Goal: Task Accomplishment & Management: Manage account settings

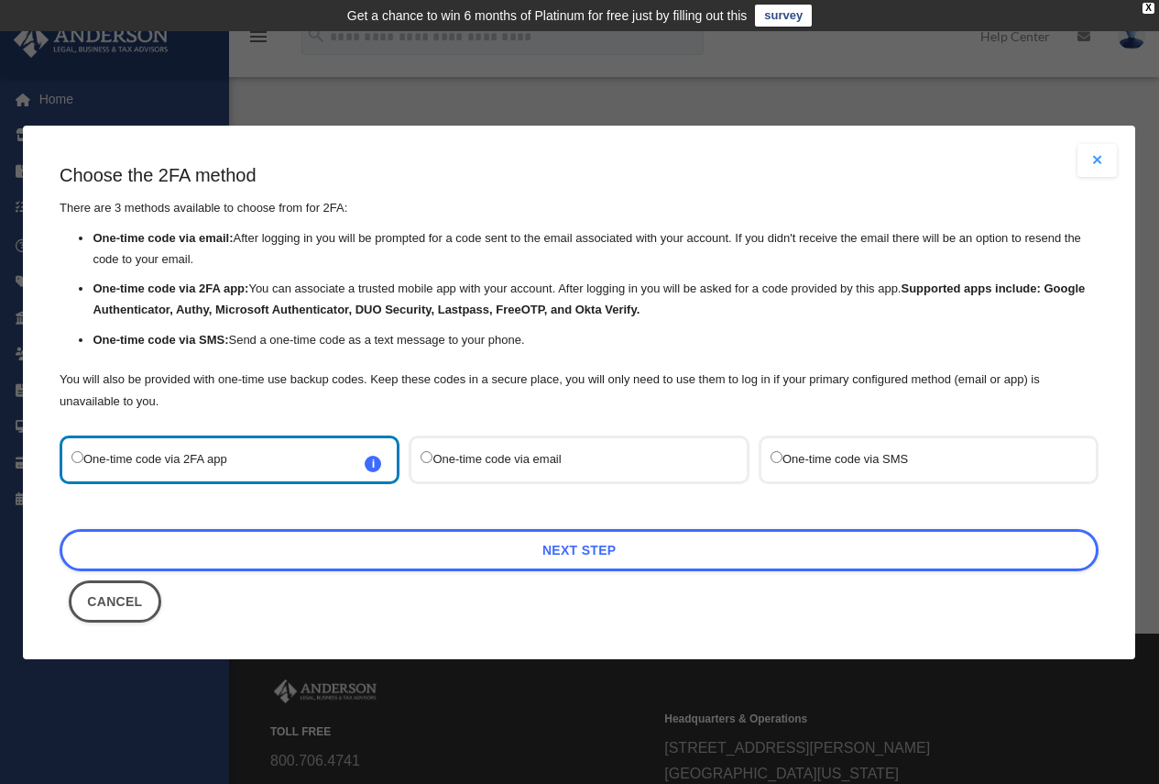
click at [786, 455] on label "One-time code via SMS" at bounding box center [920, 459] width 298 height 25
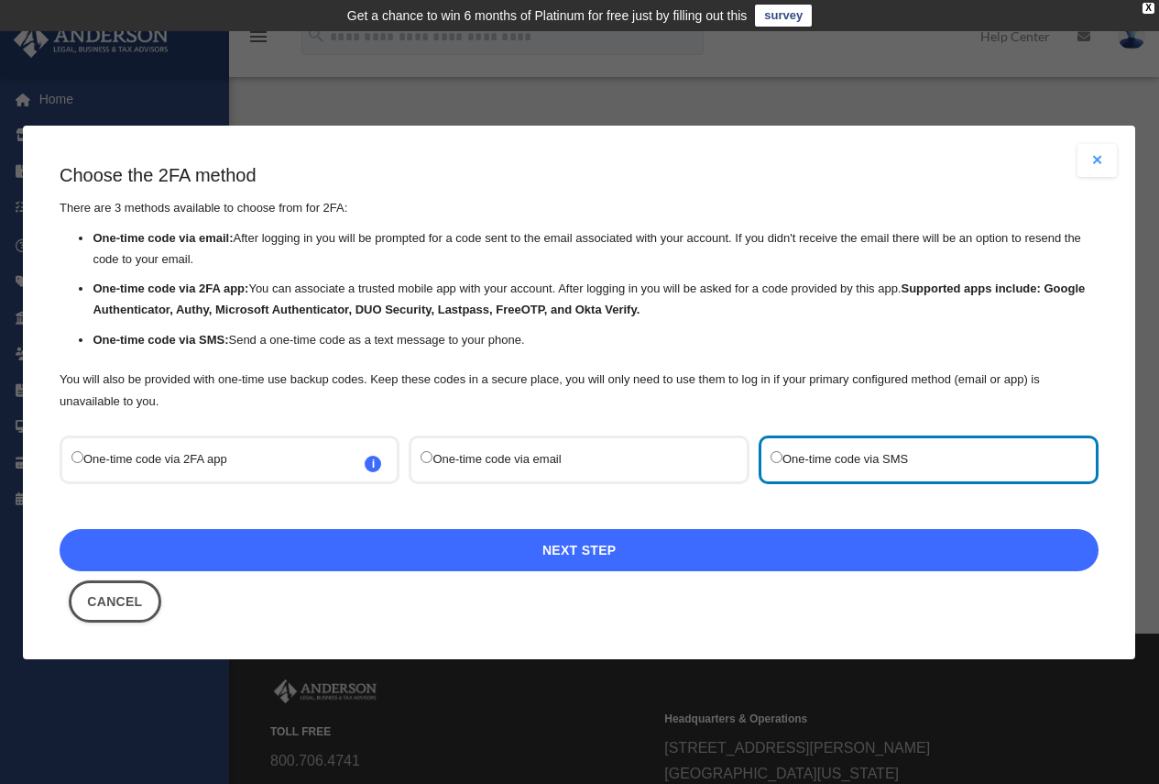
click at [659, 538] on link "Next Step" at bounding box center [579, 550] width 1039 height 42
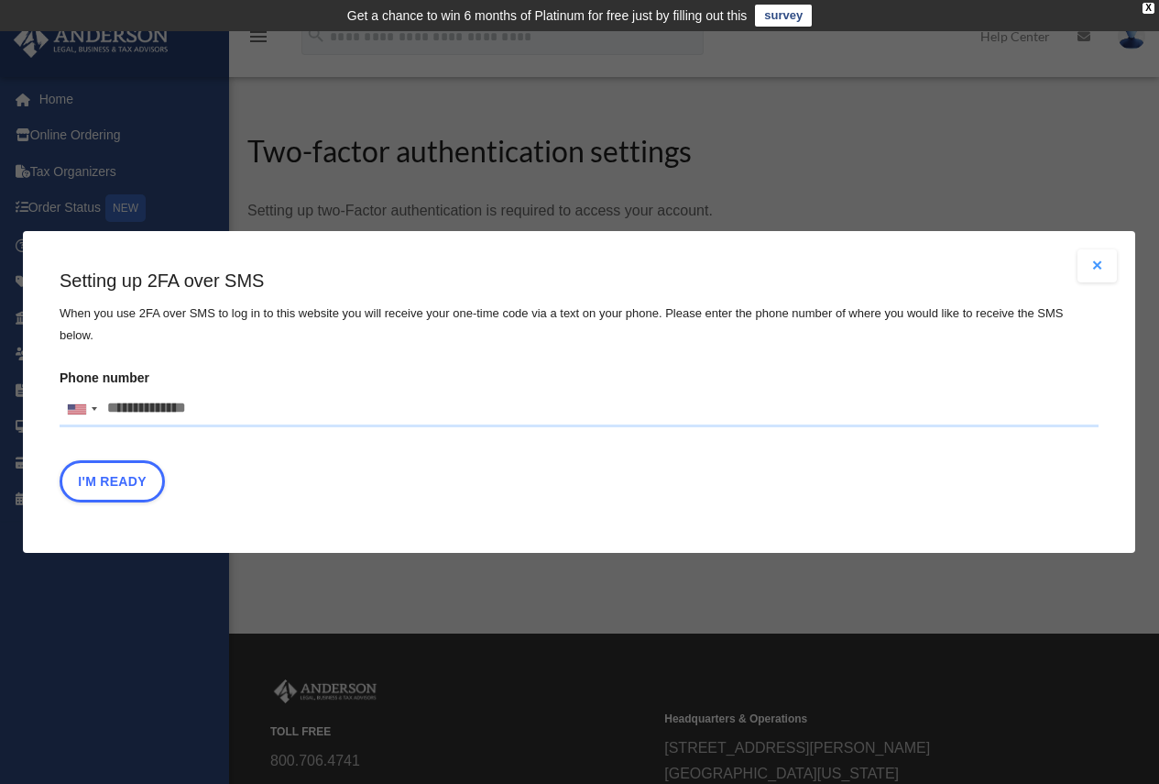
click at [336, 390] on input "Phone number United States +1 United Kingdom +44 Afghanistan (‫افغانستان‬‎) +93…" at bounding box center [579, 408] width 1039 height 37
type input "**********"
click at [126, 481] on button "I'm Ready" at bounding box center [112, 481] width 105 height 42
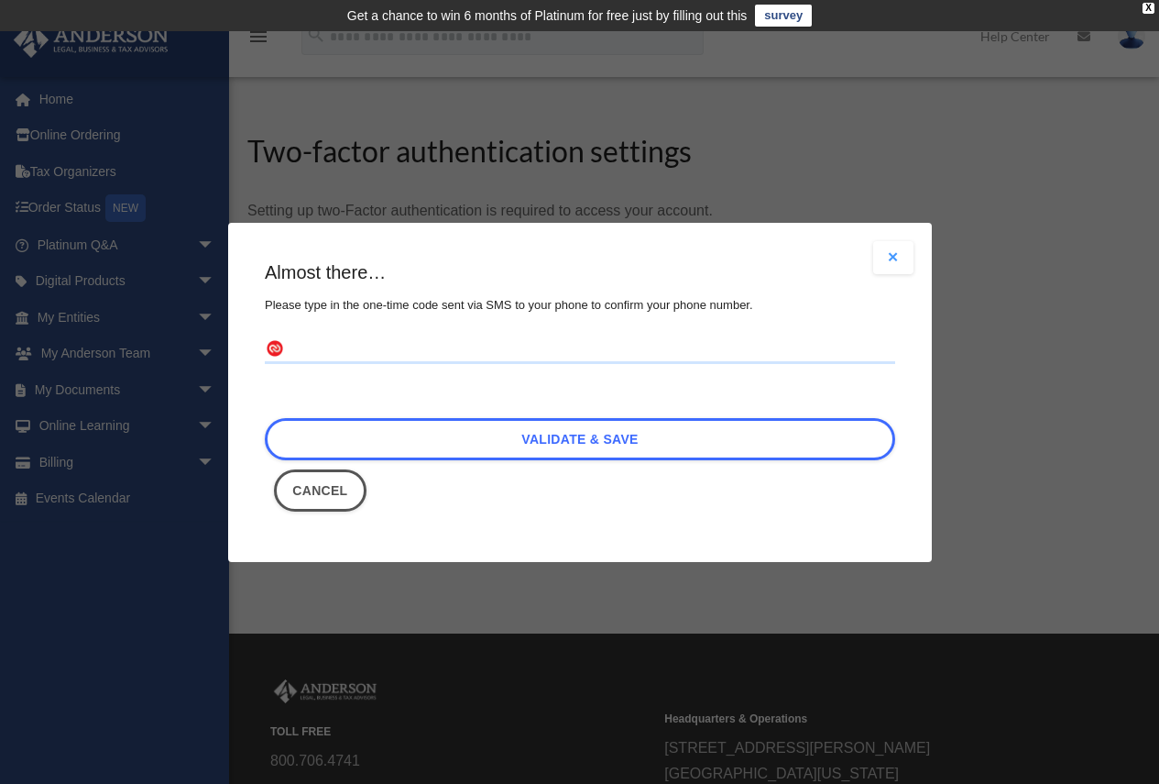
click at [325, 350] on input "text" at bounding box center [580, 348] width 630 height 29
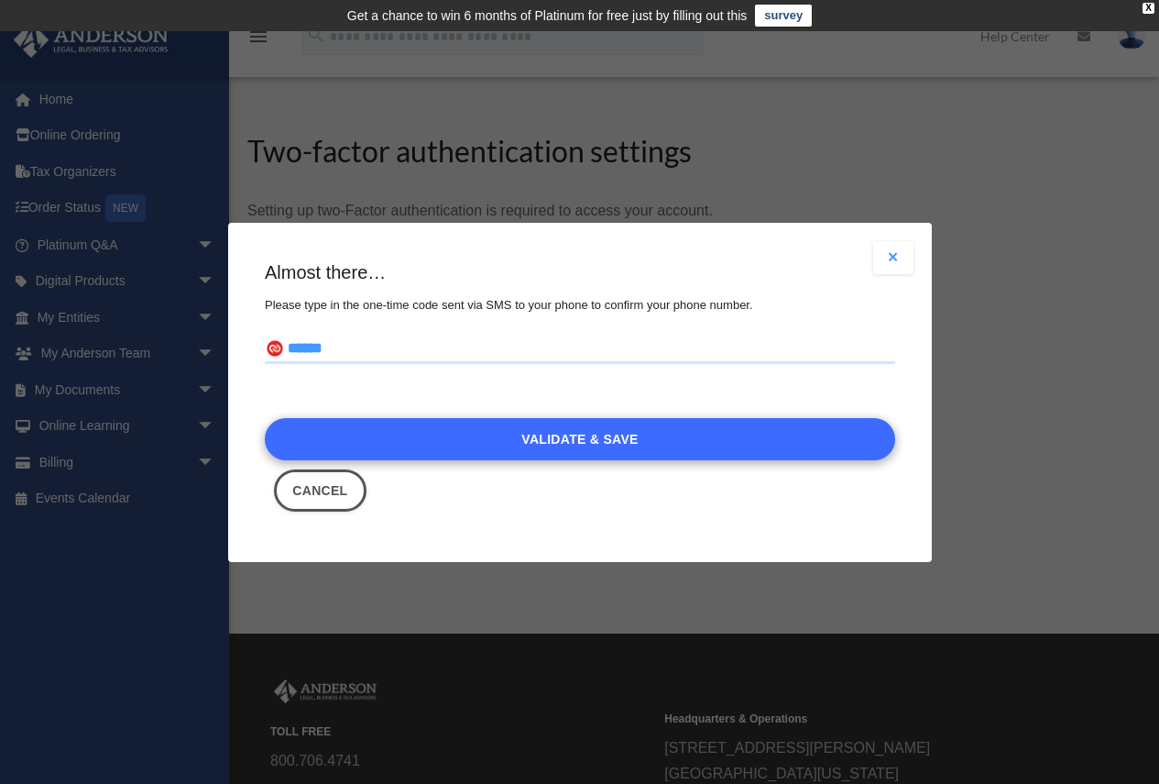
type input "******"
click at [386, 454] on link "Validate & Save" at bounding box center [580, 439] width 630 height 42
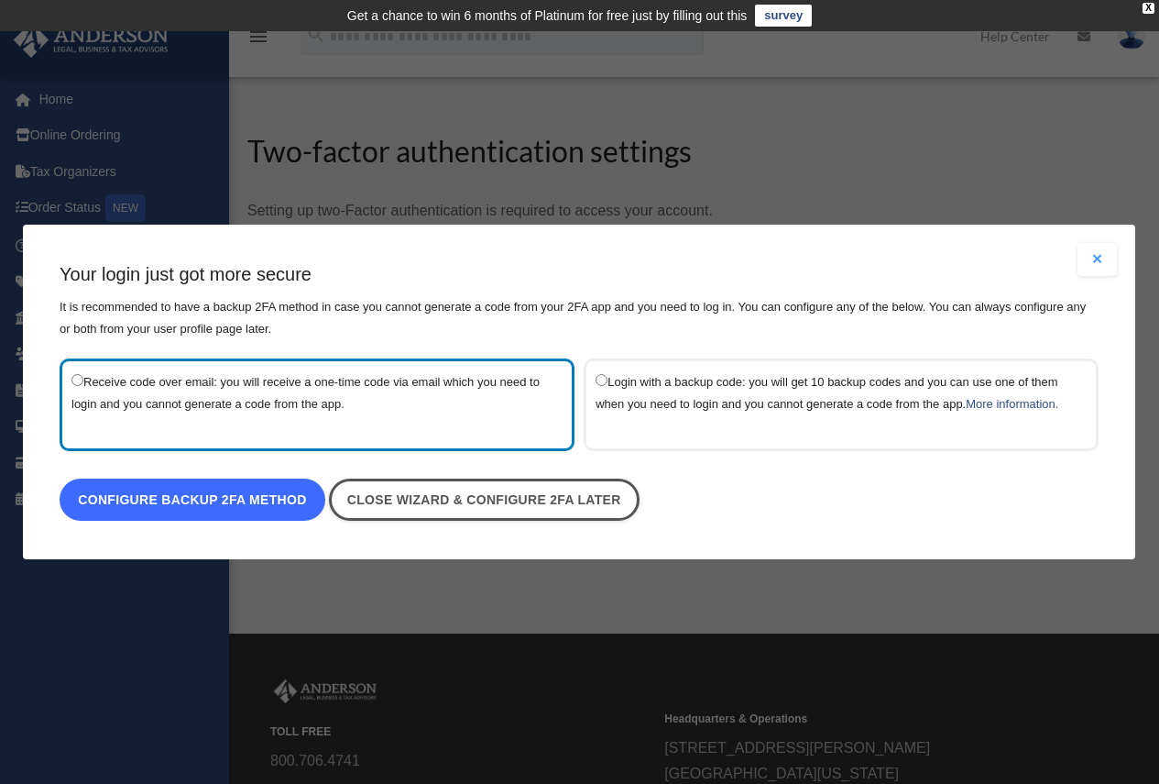
click at [309, 492] on link "Configure backup 2FA method" at bounding box center [193, 499] width 266 height 42
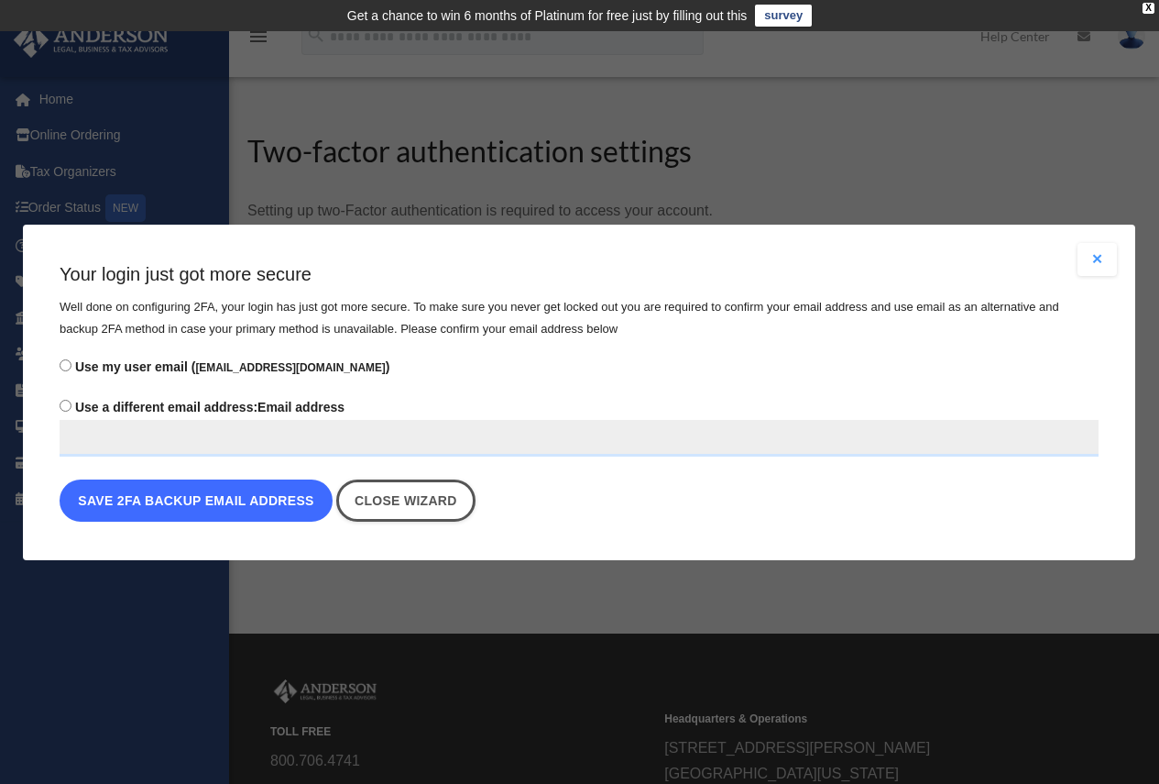
click at [318, 505] on button "Save 2FA backup email address" at bounding box center [196, 500] width 273 height 42
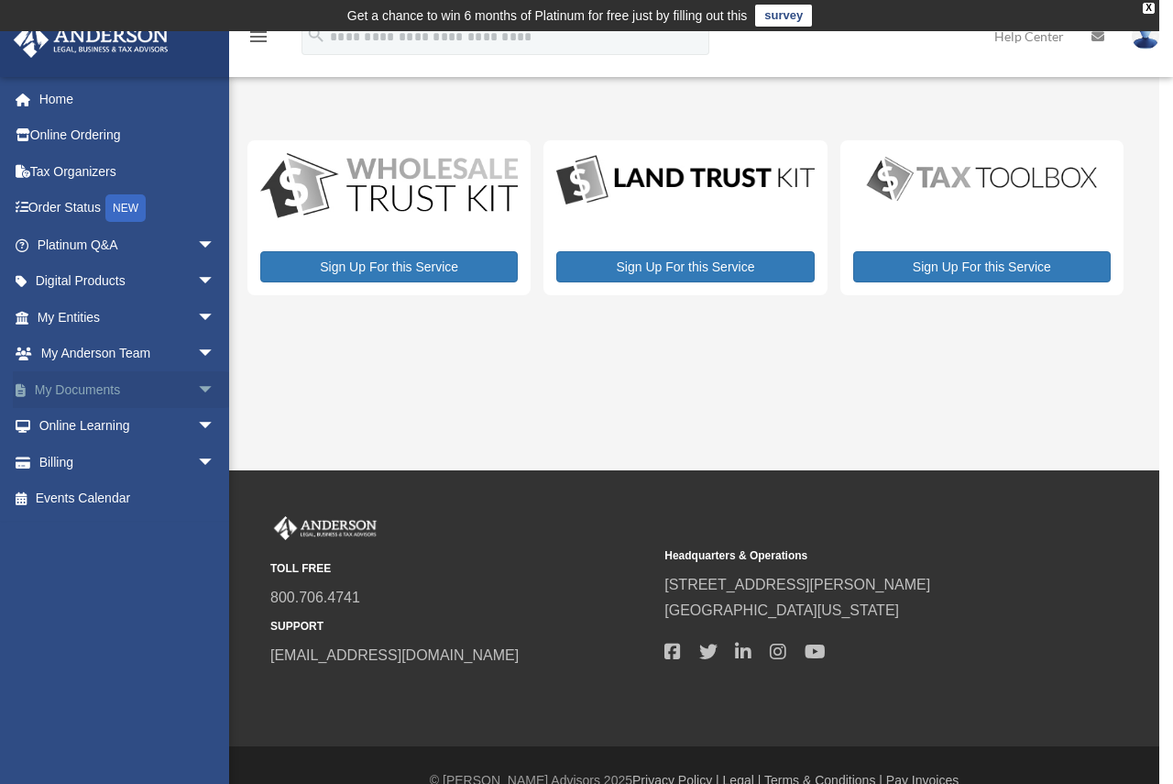
click at [197, 384] on span "arrow_drop_down" at bounding box center [215, 390] width 37 height 38
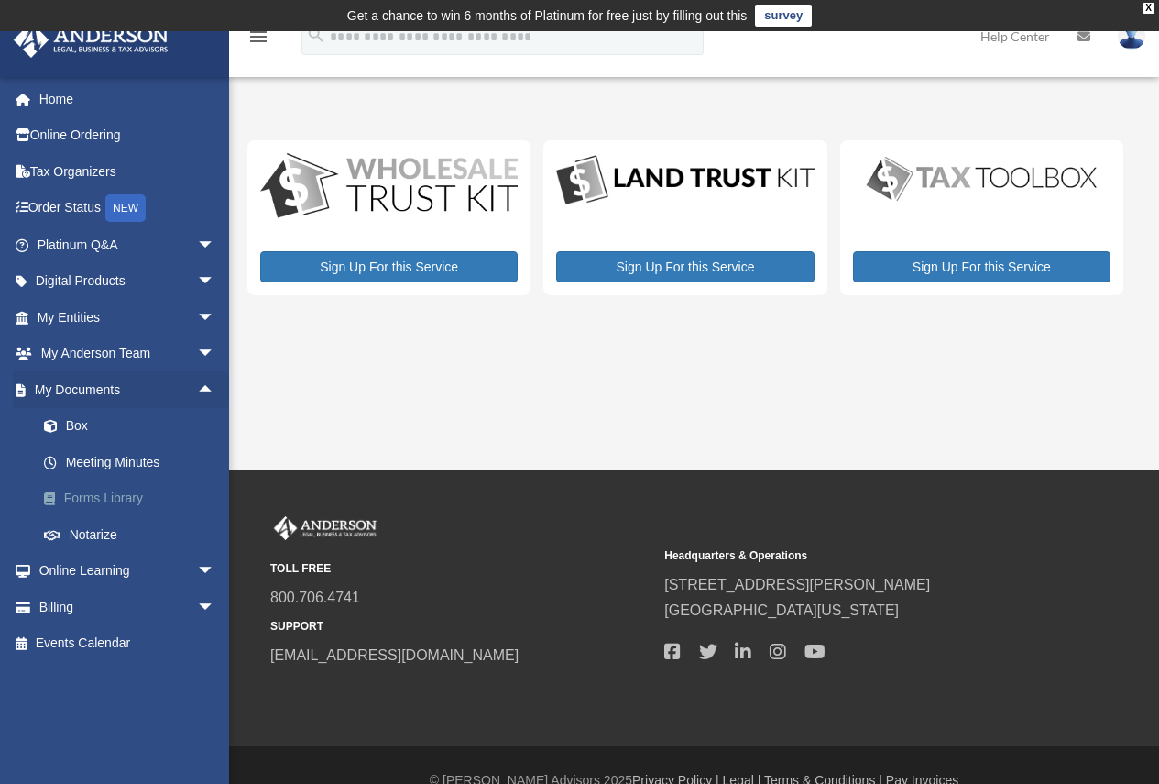
click at [124, 499] on link "Forms Library" at bounding box center [134, 498] width 217 height 37
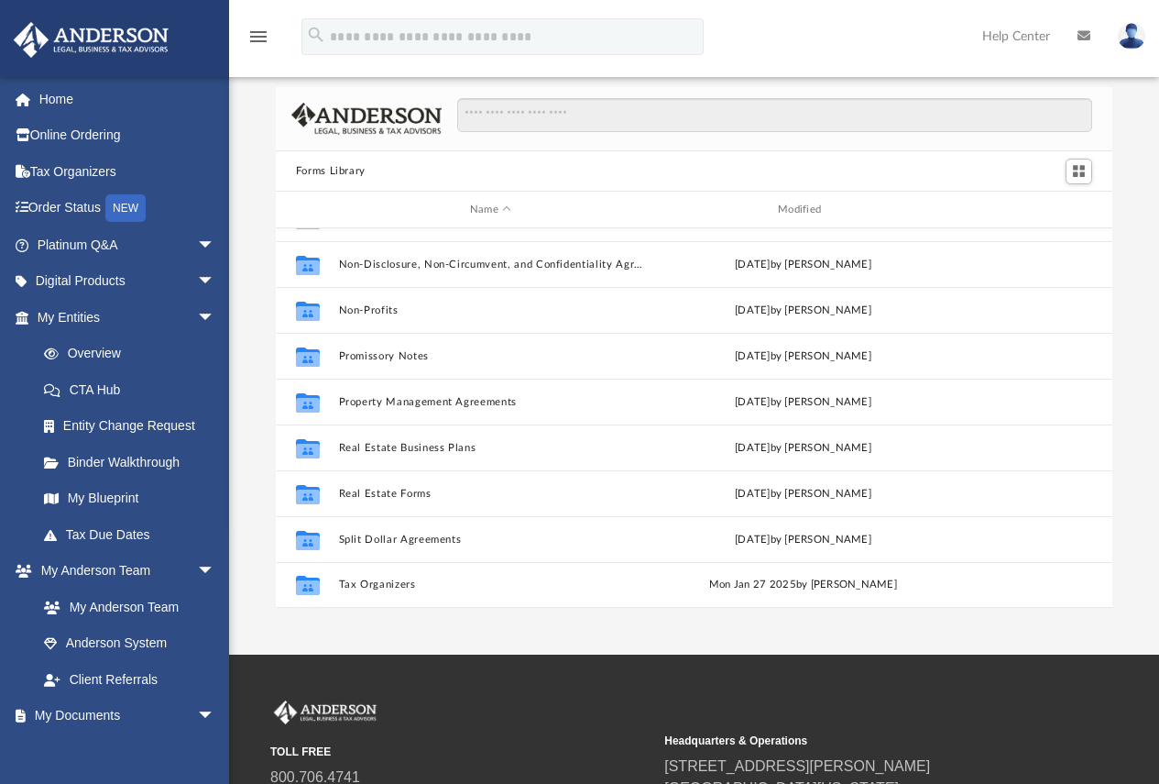
scroll to position [92, 0]
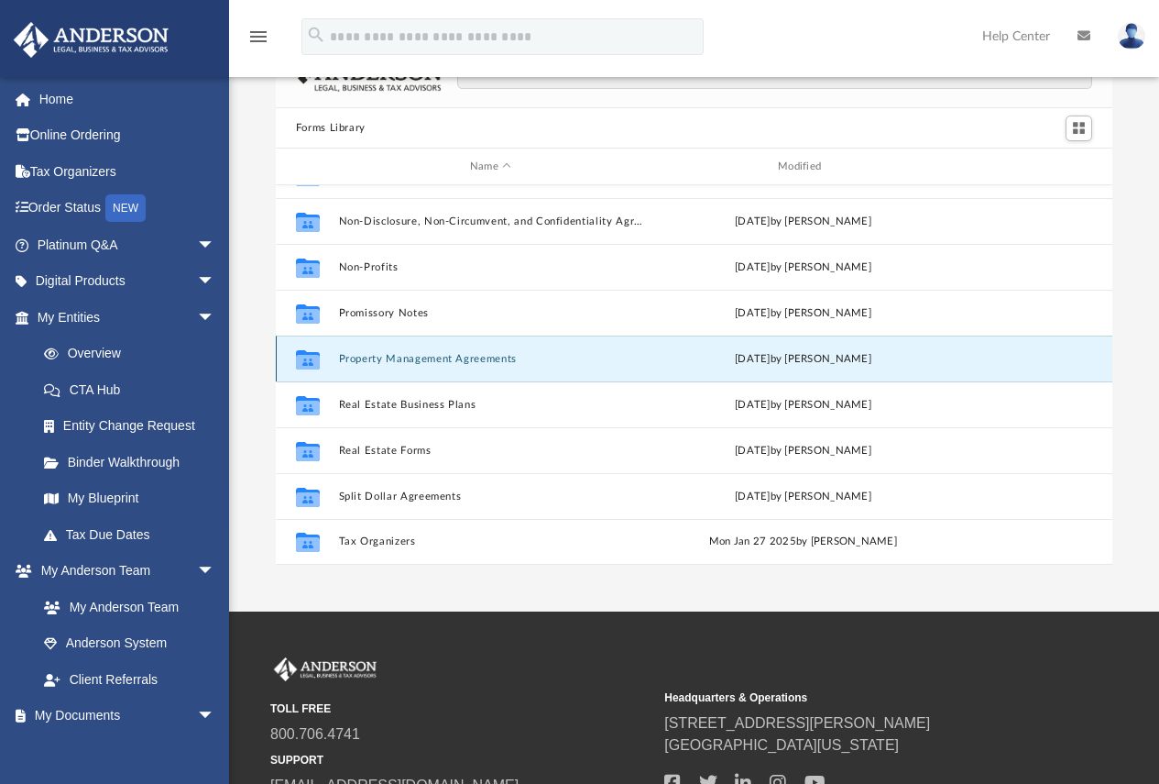
click at [457, 356] on button "Property Management Agreements" at bounding box center [490, 359] width 304 height 12
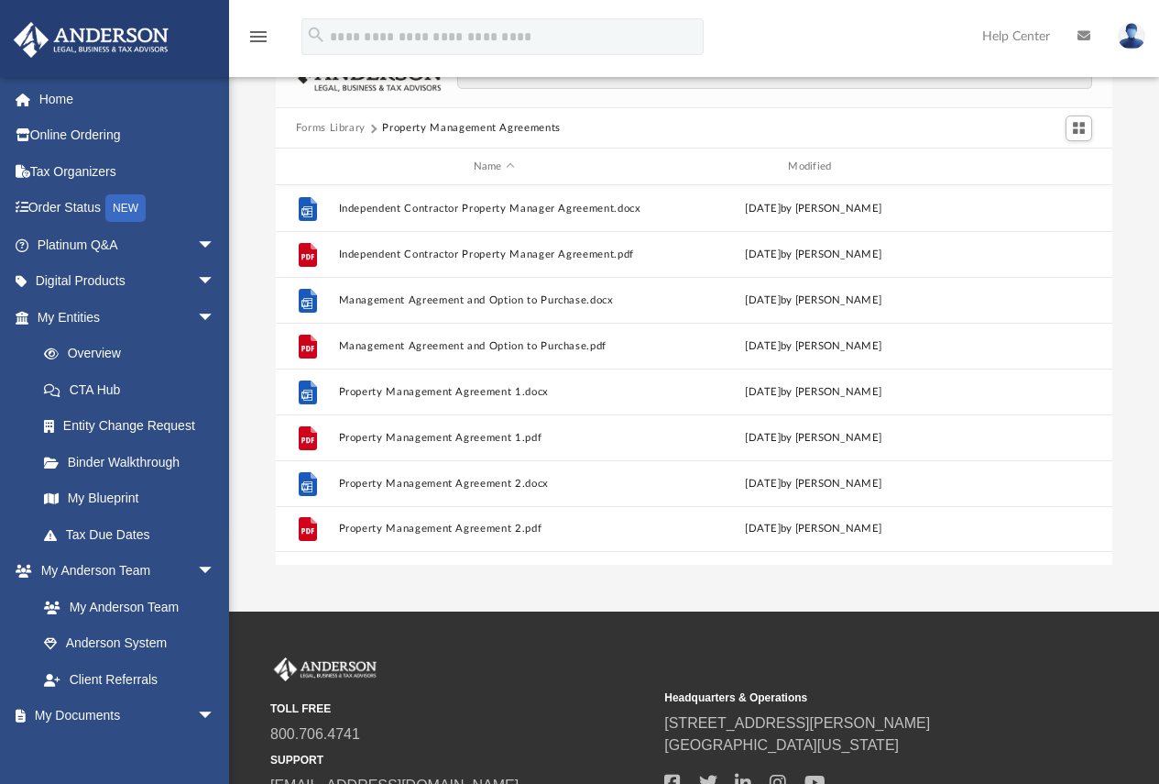
scroll to position [0, 0]
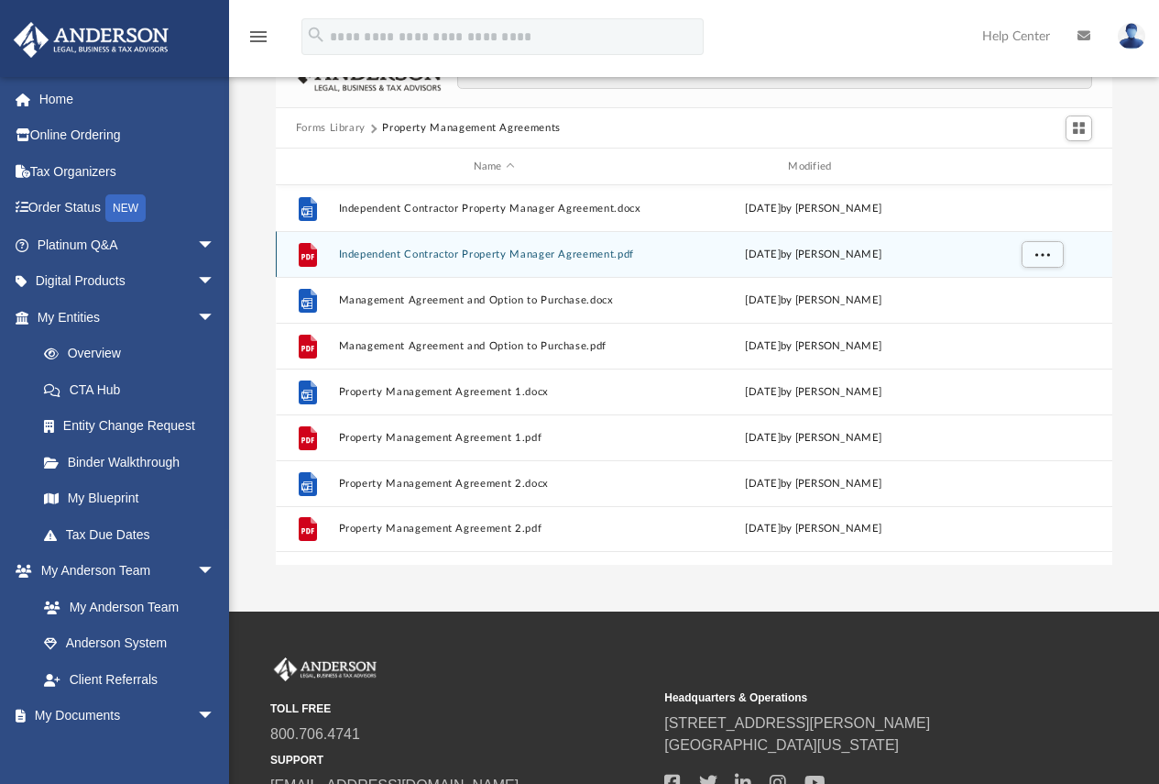
click at [425, 258] on button "Independent Contractor Property Manager Agreement.pdf" at bounding box center [494, 254] width 312 height 12
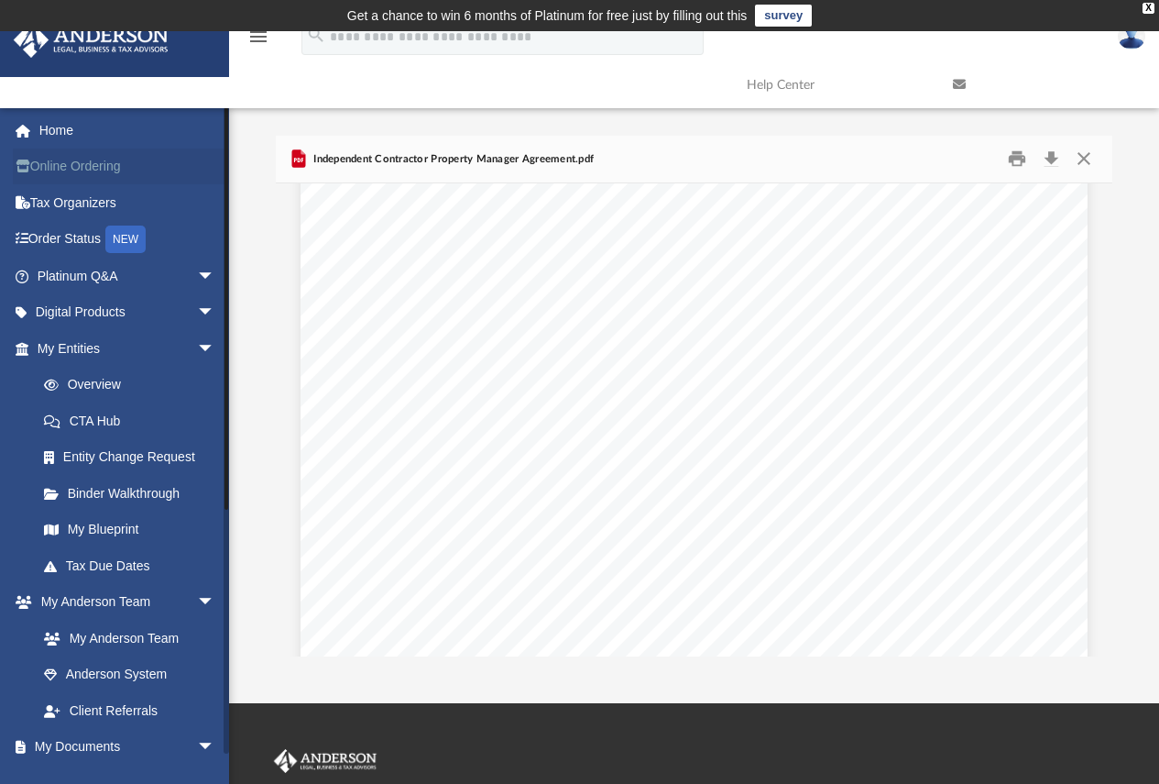
click at [99, 166] on link "Online Ordering" at bounding box center [128, 166] width 230 height 37
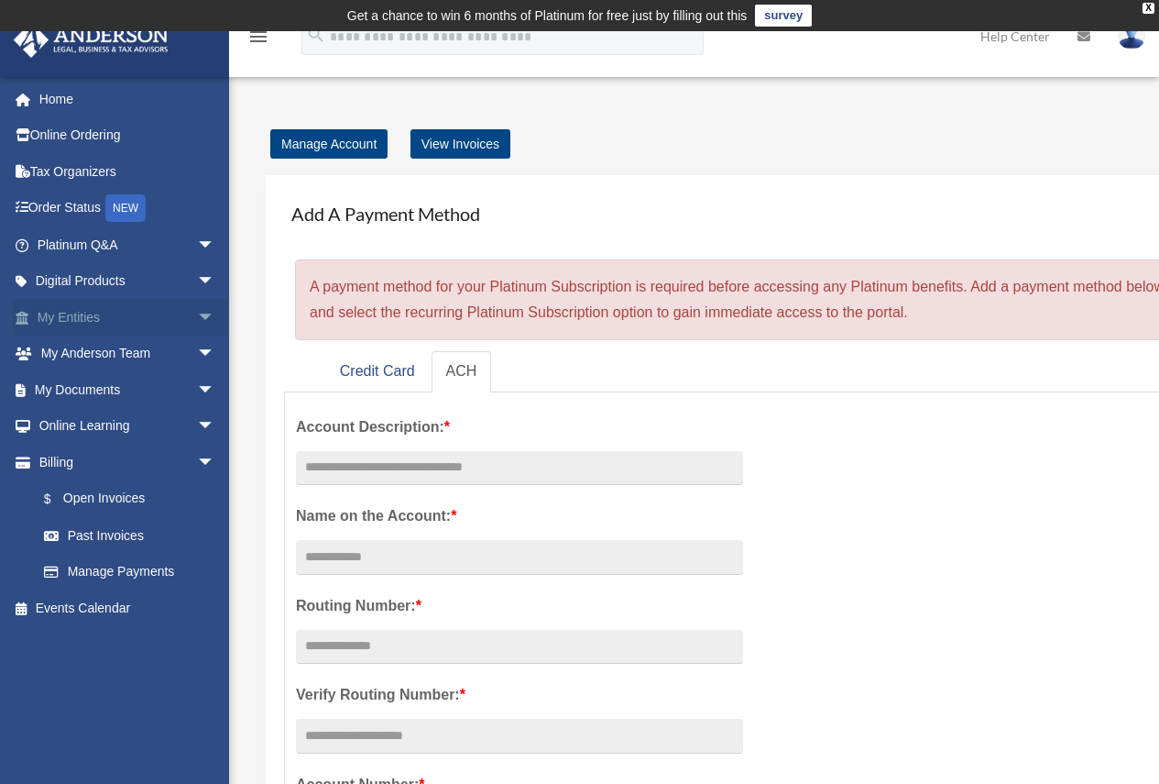
click at [104, 323] on link "My Entities arrow_drop_down" at bounding box center [128, 317] width 230 height 37
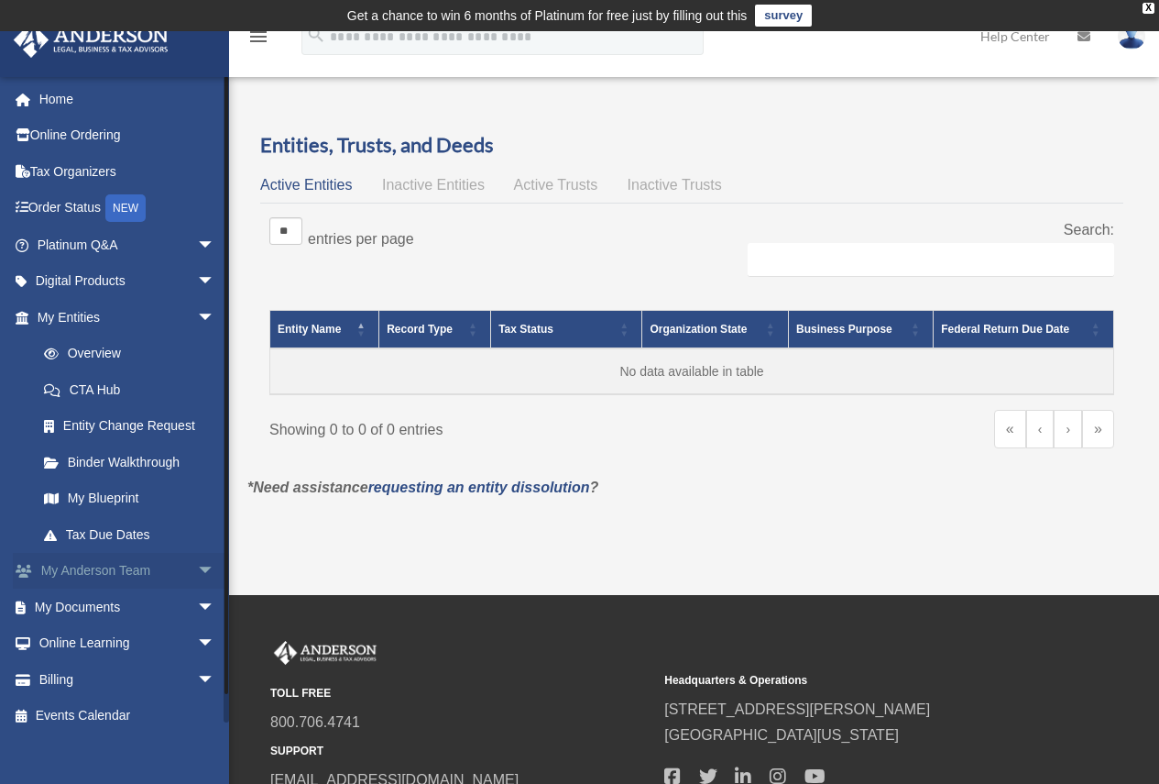
click at [136, 576] on link "My Anderson Team arrow_drop_down" at bounding box center [128, 571] width 230 height 37
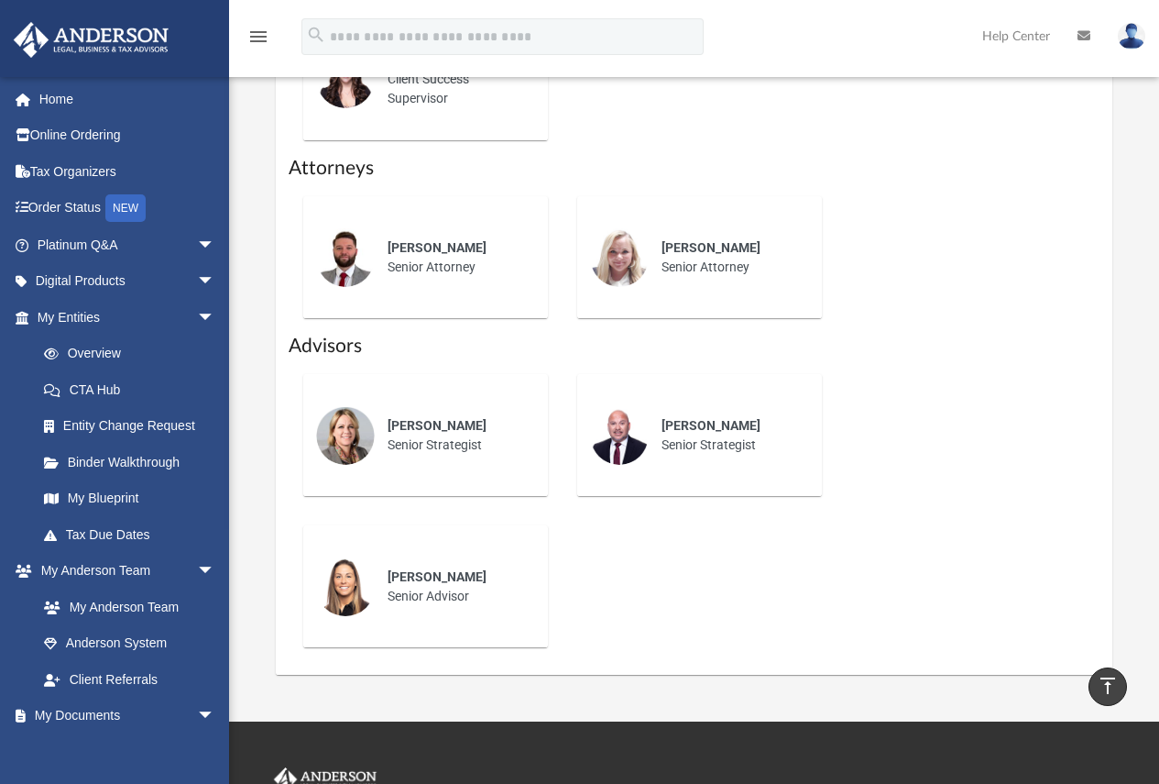
scroll to position [1008, 0]
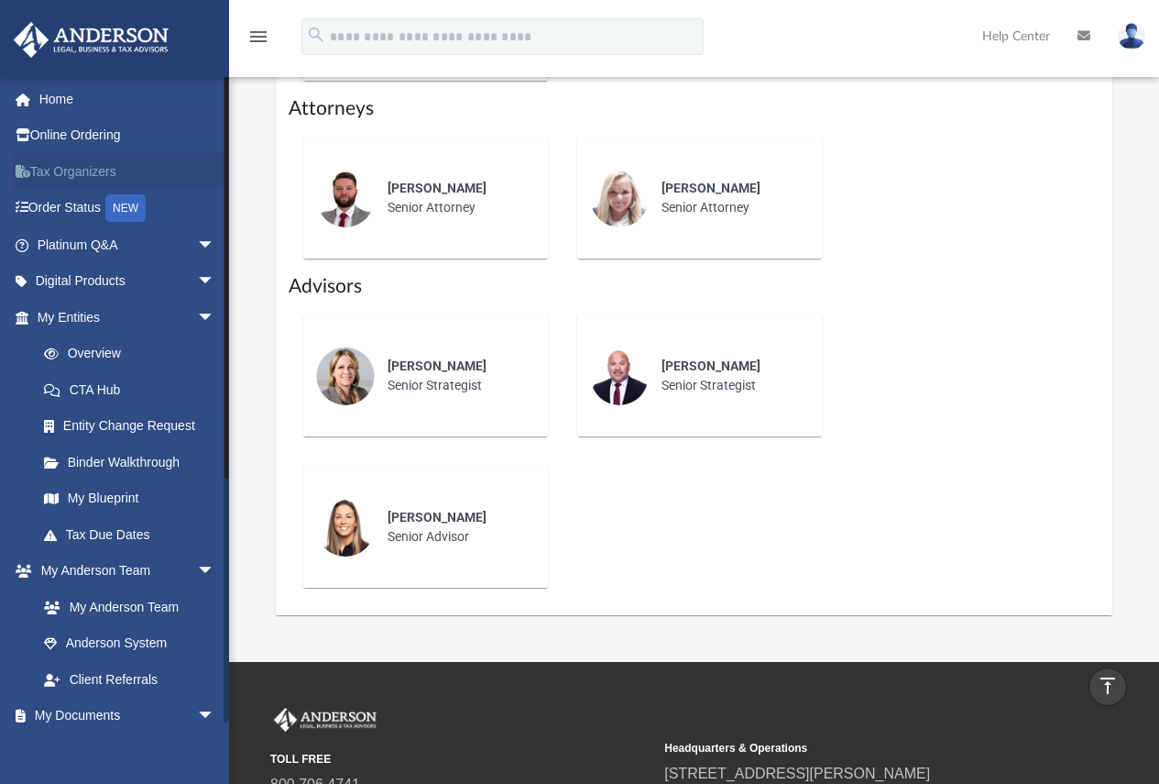
click at [94, 172] on link "Tax Organizers" at bounding box center [128, 171] width 230 height 37
